Goal: Check status: Check status

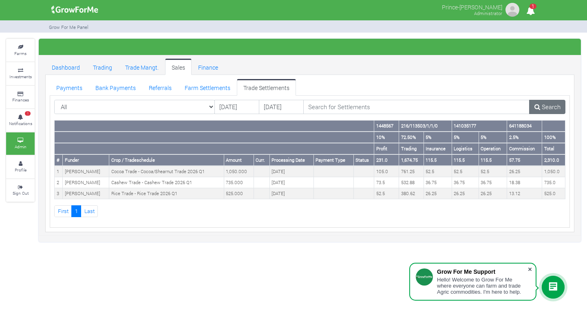
click at [528, 267] on span at bounding box center [530, 269] width 8 height 8
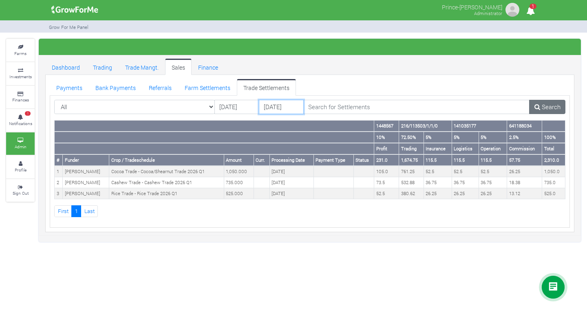
click at [271, 108] on input "[DATE]" at bounding box center [281, 107] width 45 height 15
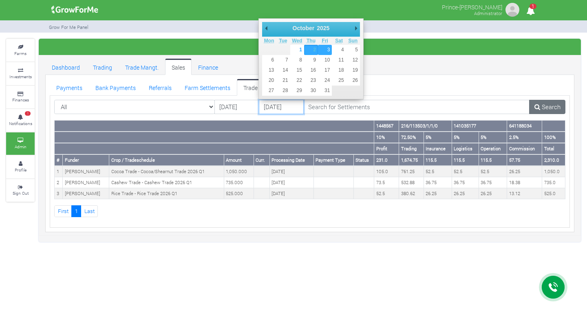
type input "03/10/2025"
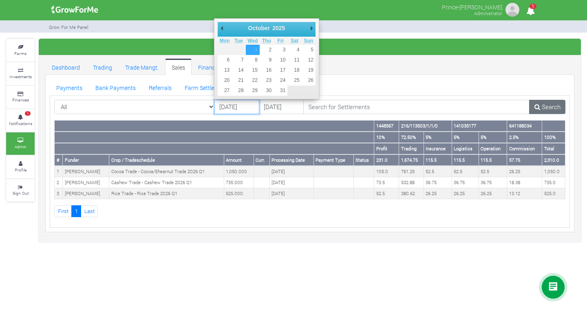
click at [234, 110] on input "[DATE]" at bounding box center [236, 107] width 45 height 15
type input "08/10/2025"
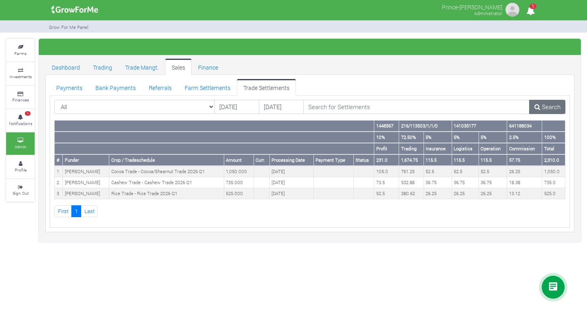
click at [376, 212] on ul "First 1" at bounding box center [309, 211] width 511 height 12
